Goal: Task Accomplishment & Management: Manage account settings

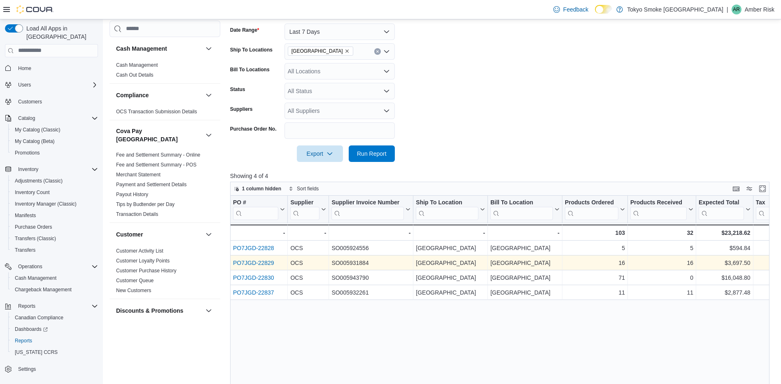
scroll to position [288, 0]
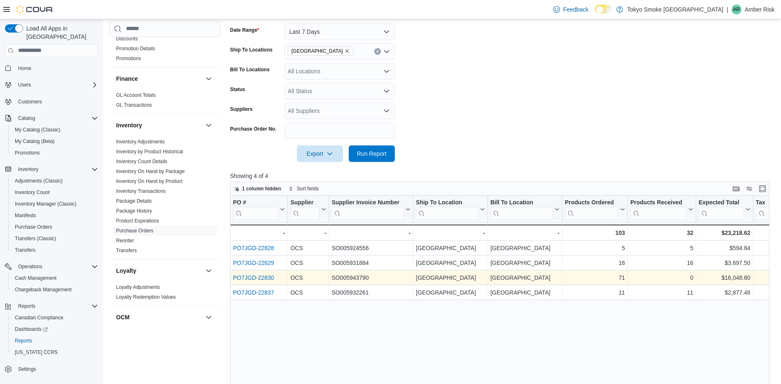
click at [257, 276] on link "PO7JGD-22830" at bounding box center [253, 277] width 41 height 7
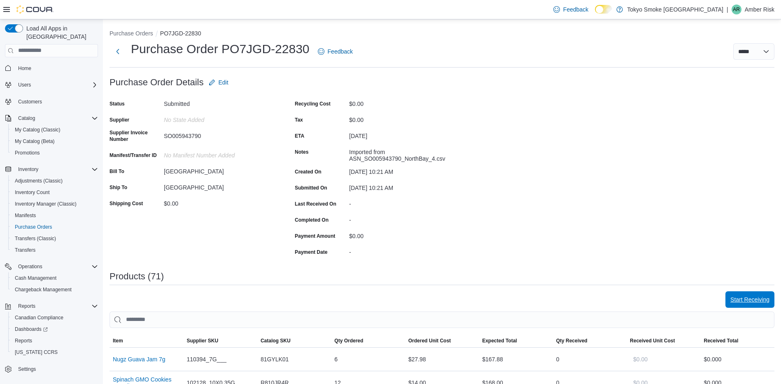
click at [758, 301] on span "Start Receiving" at bounding box center [750, 299] width 39 height 8
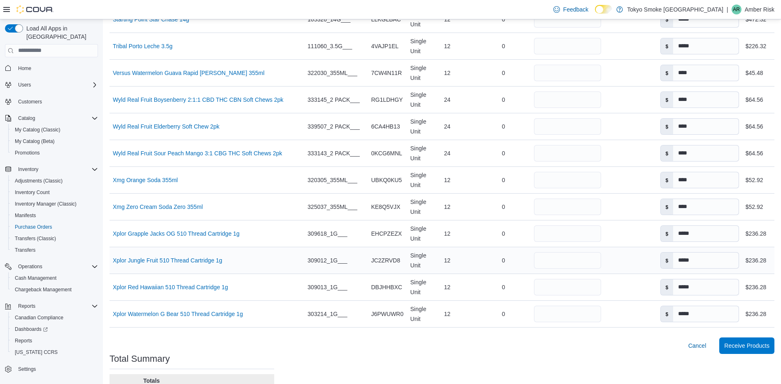
scroll to position [1915, 0]
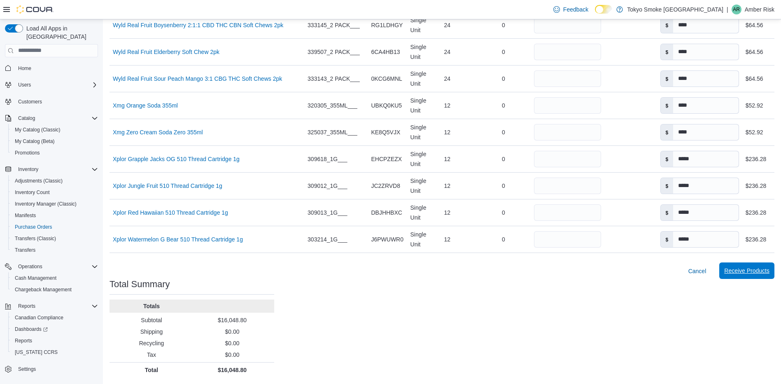
click at [746, 275] on span "Receive Products" at bounding box center [747, 270] width 45 height 16
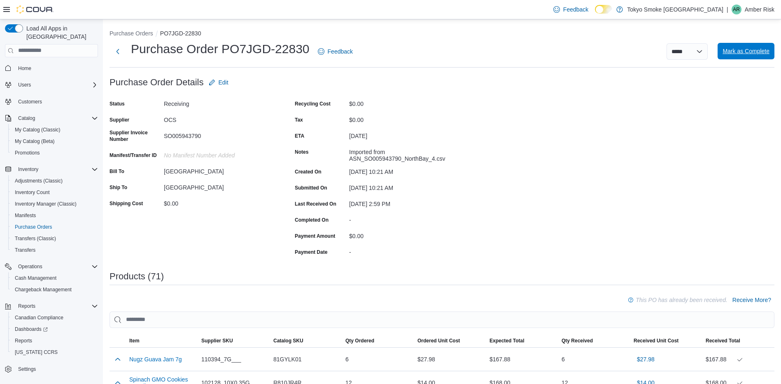
click at [753, 51] on span "Mark as Complete" at bounding box center [746, 51] width 47 height 8
